Goal: Task Accomplishment & Management: Use online tool/utility

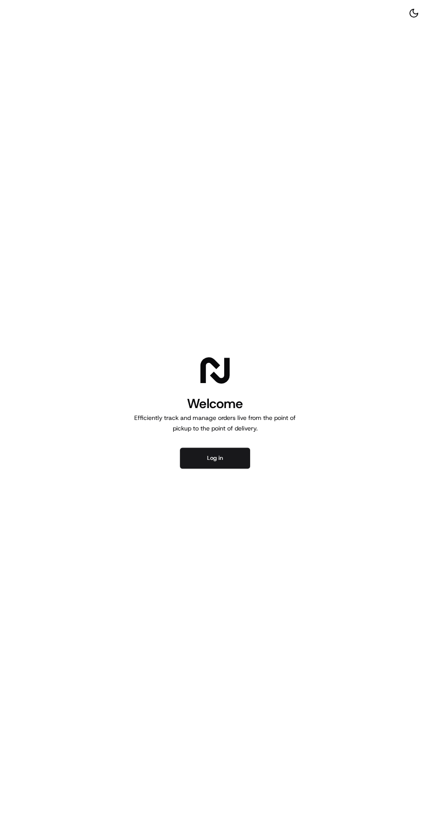
click at [215, 458] on button "Log in" at bounding box center [215, 458] width 70 height 21
